Goal: Task Accomplishment & Management: Manage account settings

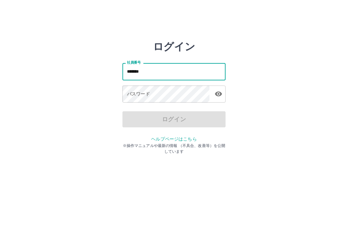
type input "*******"
click at [148, 96] on div "パスワード パスワード" at bounding box center [173, 95] width 103 height 18
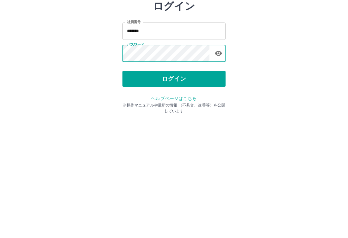
click at [179, 111] on button "ログイン" at bounding box center [173, 119] width 103 height 16
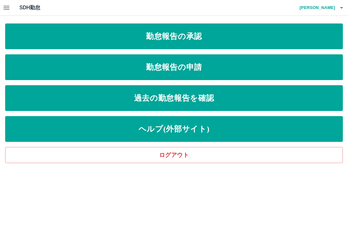
click at [199, 37] on link "勤怠報告の承認" at bounding box center [173, 37] width 337 height 26
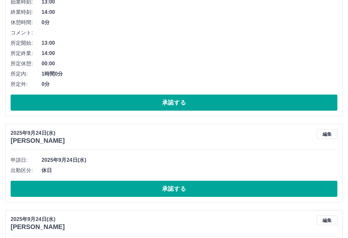
scroll to position [573, 0]
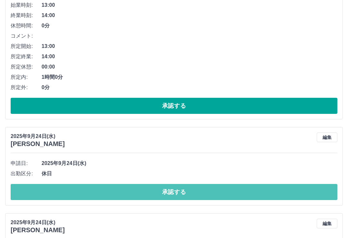
click at [182, 192] on button "承認する" at bounding box center [174, 192] width 327 height 16
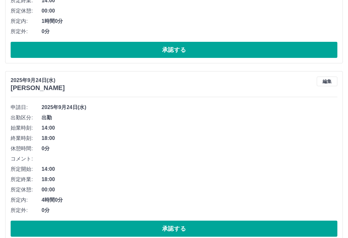
scroll to position [628, 0]
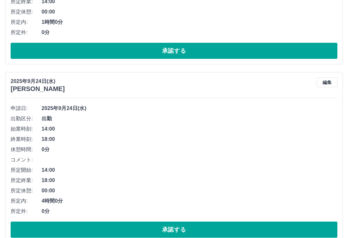
click at [206, 229] on button "承認する" at bounding box center [174, 230] width 327 height 16
click at [263, 209] on span "0分" at bounding box center [190, 212] width 296 height 8
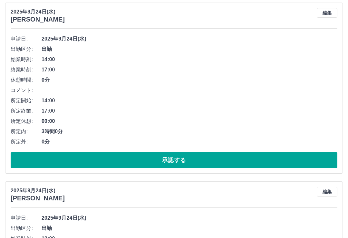
scroll to position [698, 0]
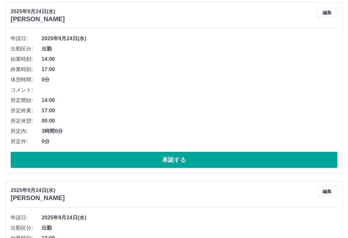
click at [195, 160] on button "承認する" at bounding box center [174, 160] width 327 height 16
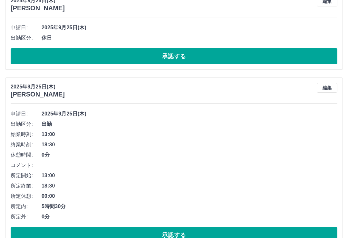
scroll to position [0, 0]
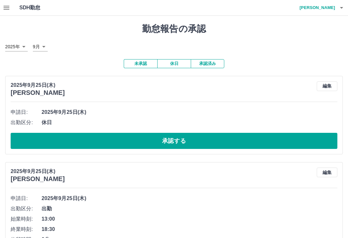
click at [214, 63] on button "承認済み" at bounding box center [207, 63] width 33 height 9
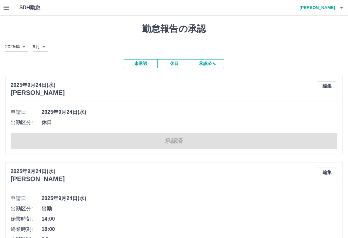
click at [145, 62] on button "未承認" at bounding box center [140, 63] width 33 height 9
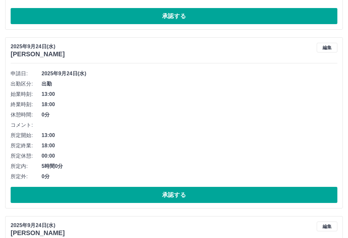
scroll to position [655, 0]
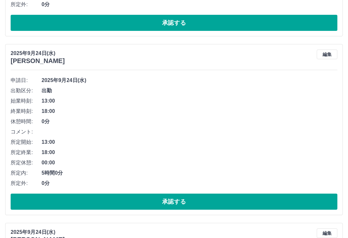
click at [200, 200] on button "承認する" at bounding box center [174, 202] width 327 height 16
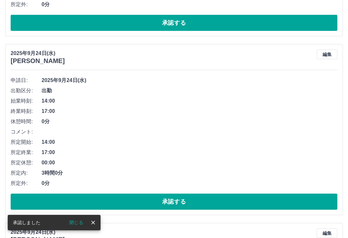
click at [215, 202] on button "承認する" at bounding box center [174, 202] width 327 height 16
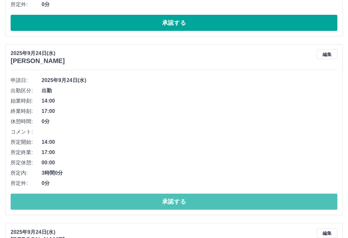
click at [195, 203] on button "承認する" at bounding box center [174, 202] width 327 height 16
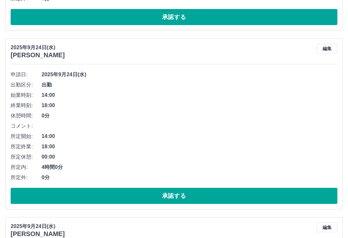
scroll to position [661, 0]
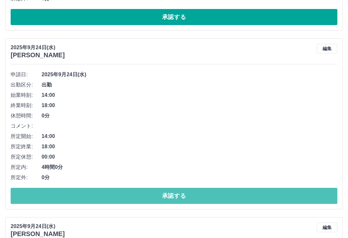
click at [252, 197] on button "承認する" at bounding box center [174, 196] width 327 height 16
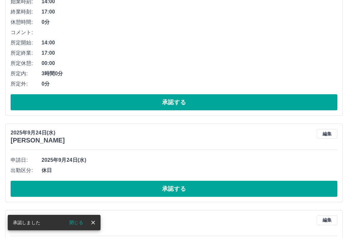
scroll to position [755, 0]
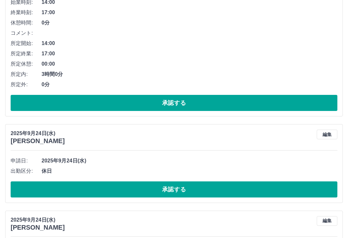
click at [188, 102] on button "承認する" at bounding box center [174, 103] width 327 height 16
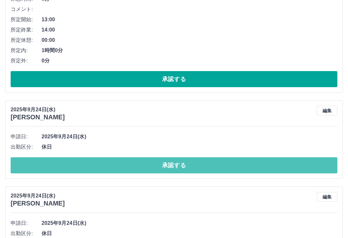
click at [192, 168] on button "承認する" at bounding box center [174, 166] width 327 height 16
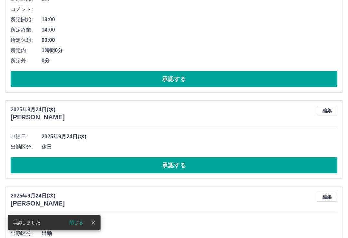
click at [198, 166] on button "承認する" at bounding box center [174, 165] width 327 height 16
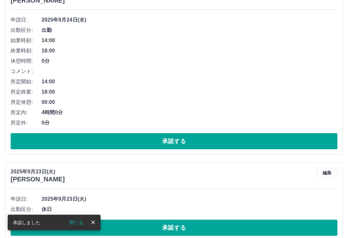
click at [188, 143] on button "承認する" at bounding box center [174, 142] width 327 height 16
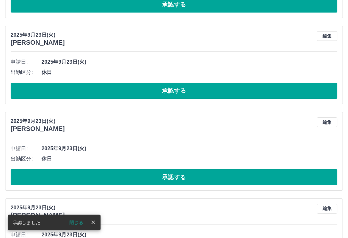
scroll to position [657, 0]
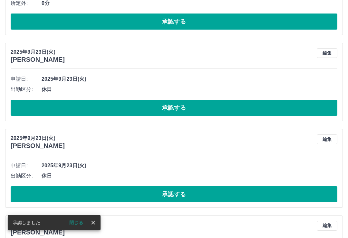
click at [194, 107] on button "承認する" at bounding box center [174, 108] width 327 height 16
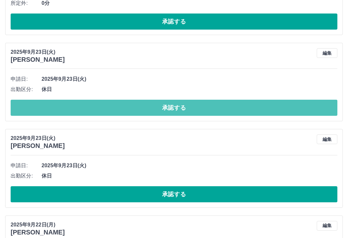
click at [185, 108] on button "承認する" at bounding box center [174, 108] width 327 height 16
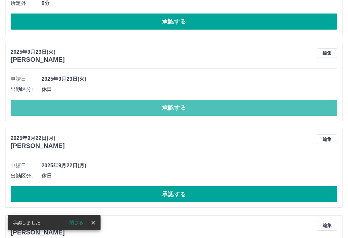
click at [192, 111] on button "承認する" at bounding box center [174, 108] width 327 height 16
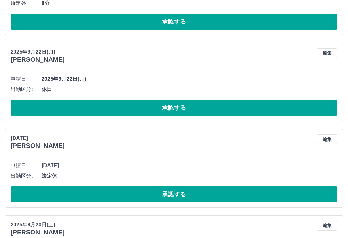
click at [196, 107] on button "承認する" at bounding box center [174, 108] width 327 height 16
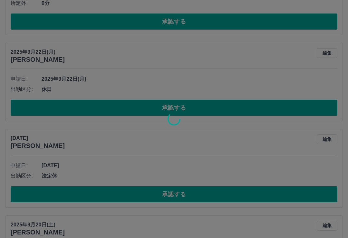
scroll to position [623, 0]
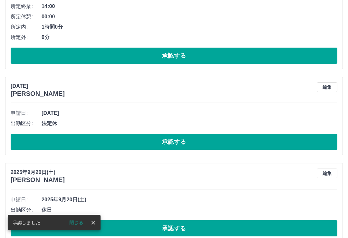
click at [197, 141] on button "承認する" at bounding box center [174, 142] width 327 height 16
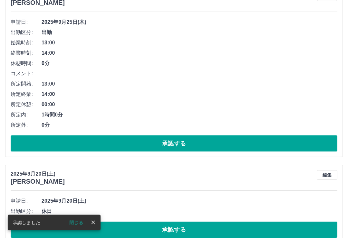
scroll to position [537, 0]
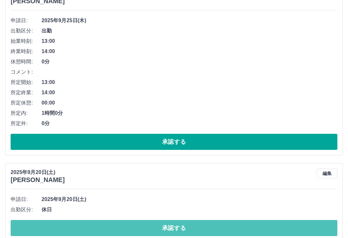
click at [218, 228] on button "承認する" at bounding box center [174, 228] width 327 height 16
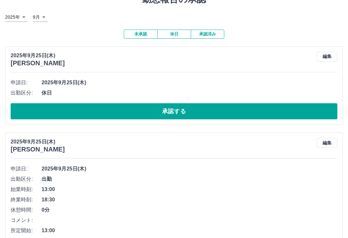
scroll to position [0, 0]
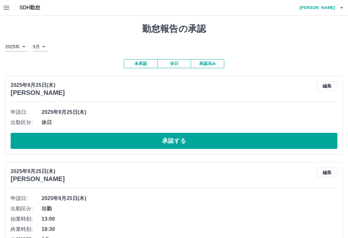
click at [338, 12] on button "button" at bounding box center [341, 7] width 13 height 15
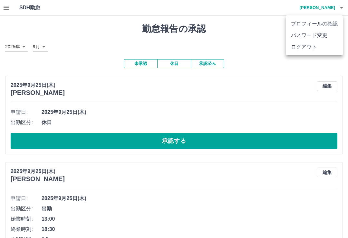
click at [290, 85] on div at bounding box center [174, 119] width 348 height 238
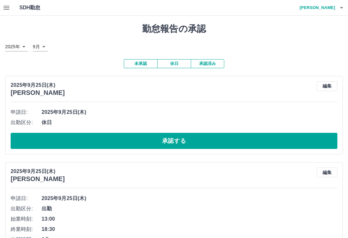
click at [338, 9] on icon "button" at bounding box center [341, 8] width 8 height 8
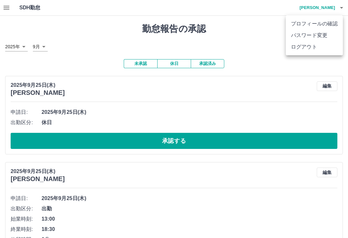
click at [300, 52] on li "ログアウト" at bounding box center [314, 47] width 57 height 12
